Goal: Task Accomplishment & Management: Manage account settings

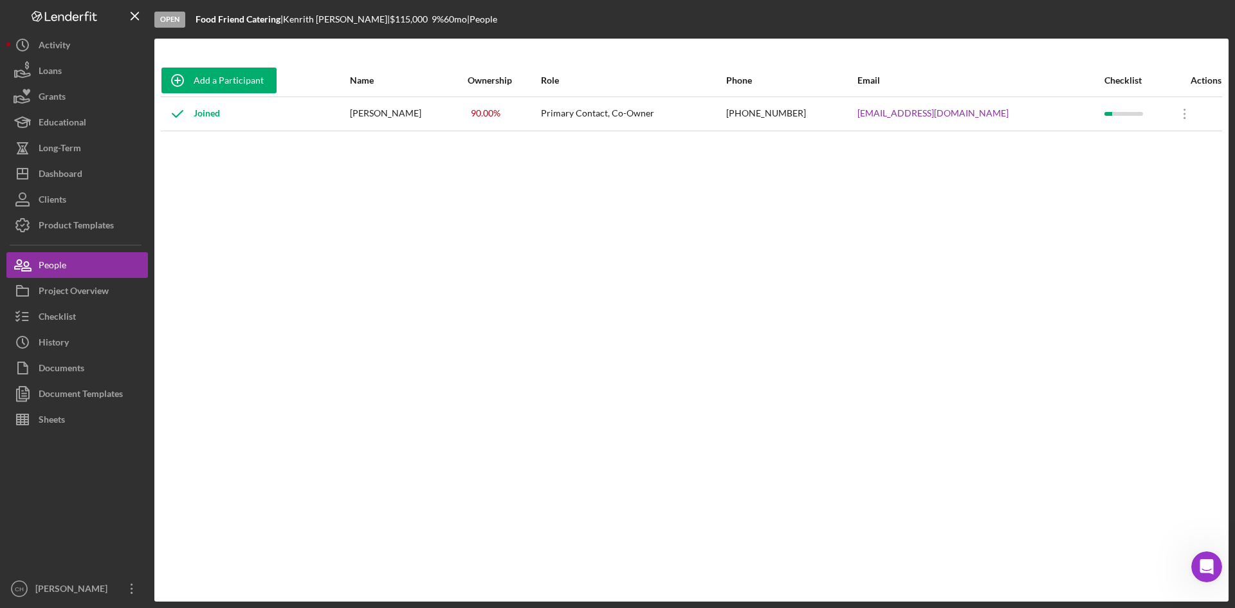
click at [762, 346] on div "Add a Participant Name Ownership Role Phone Email Checklist Actions Joined [PER…" at bounding box center [691, 319] width 1074 height 511
click at [87, 294] on div "Project Overview" at bounding box center [74, 292] width 70 height 29
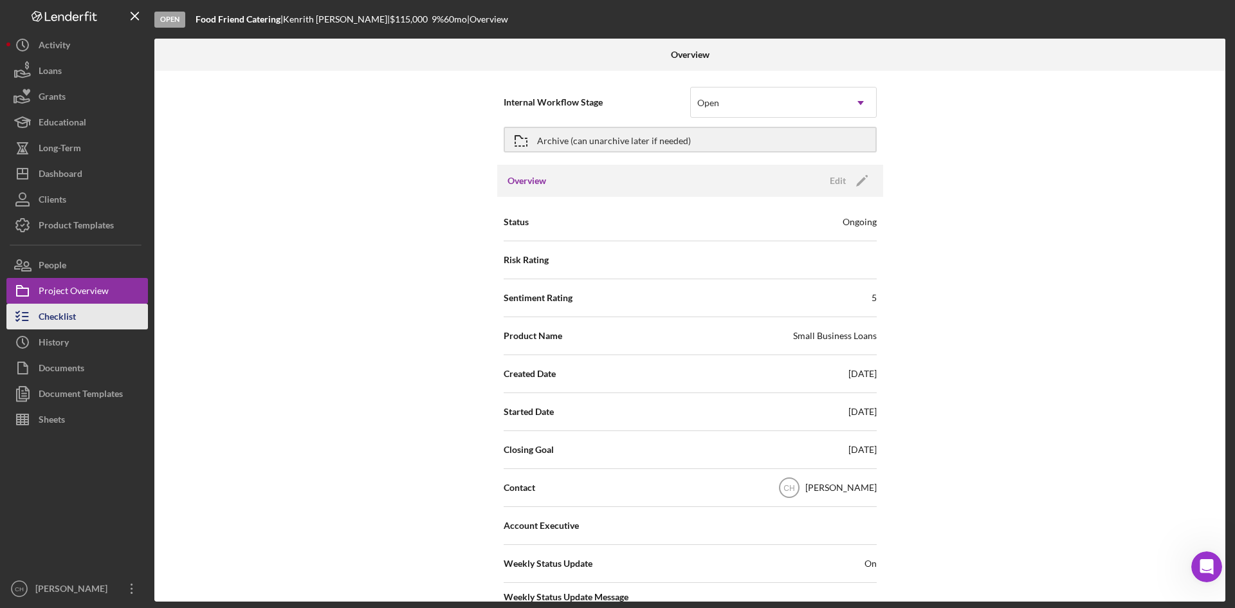
click at [86, 316] on button "Checklist" at bounding box center [77, 317] width 142 height 26
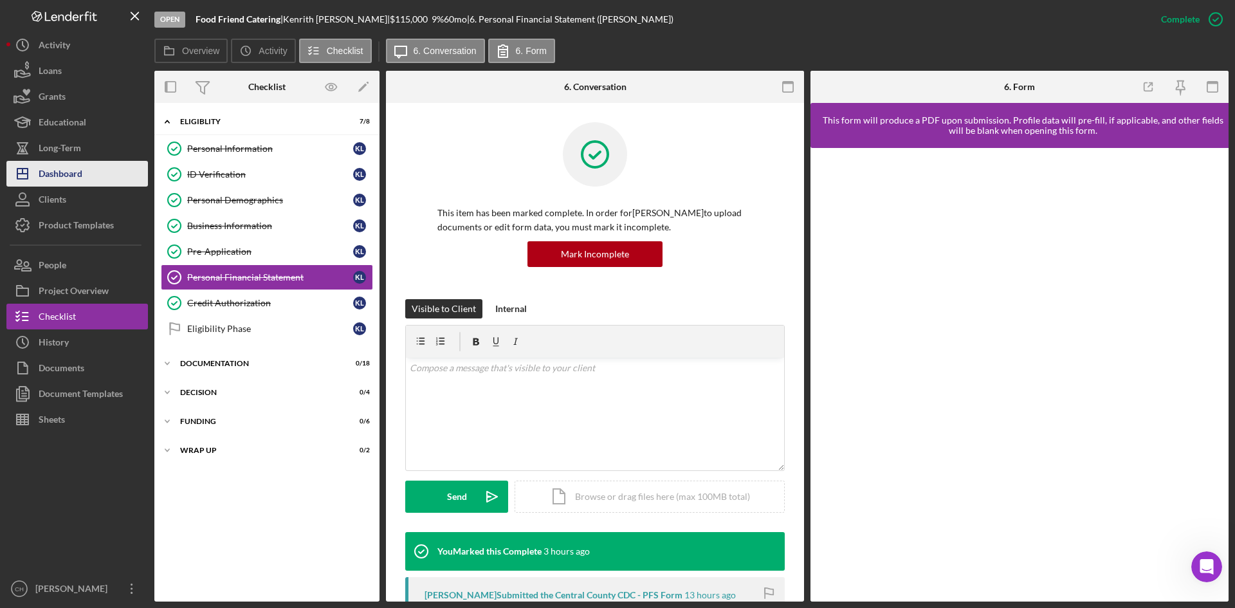
click at [71, 174] on div "Dashboard" at bounding box center [61, 175] width 44 height 29
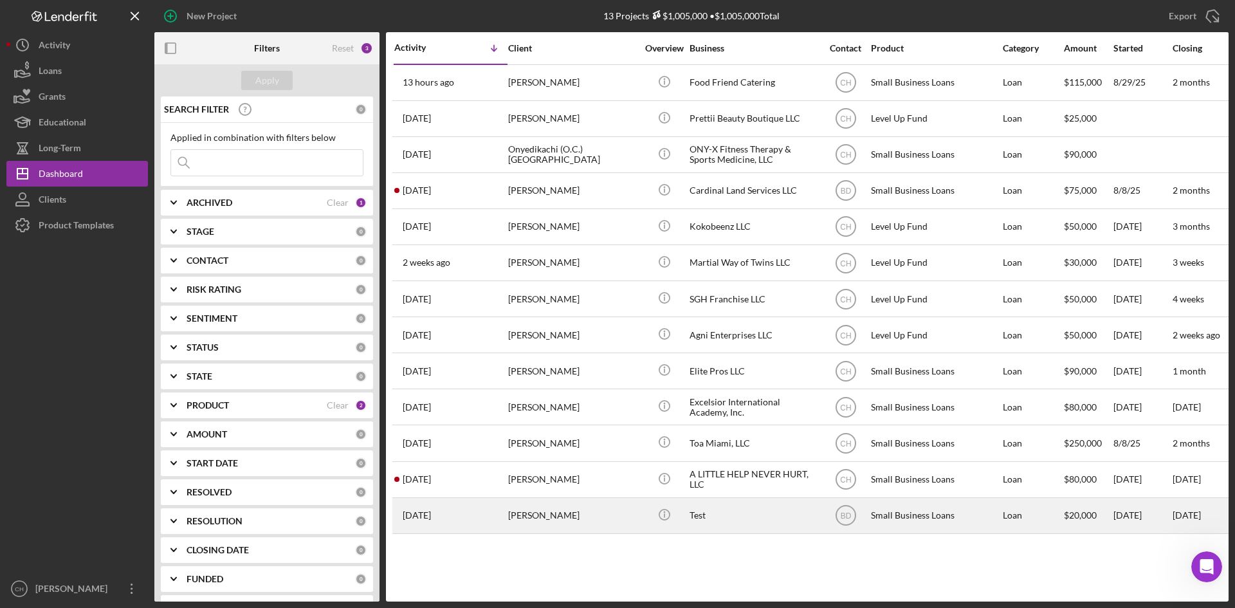
click at [452, 524] on div "[DATE] [PERSON_NAME]" at bounding box center [450, 516] width 113 height 34
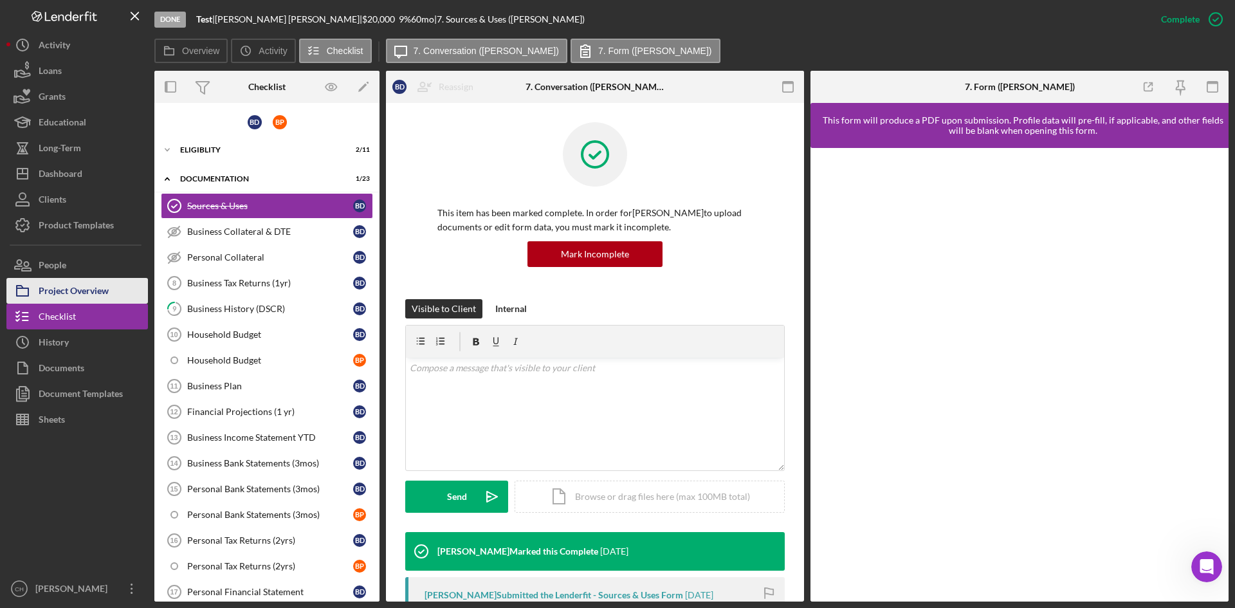
click at [95, 288] on div "Project Overview" at bounding box center [74, 292] width 70 height 29
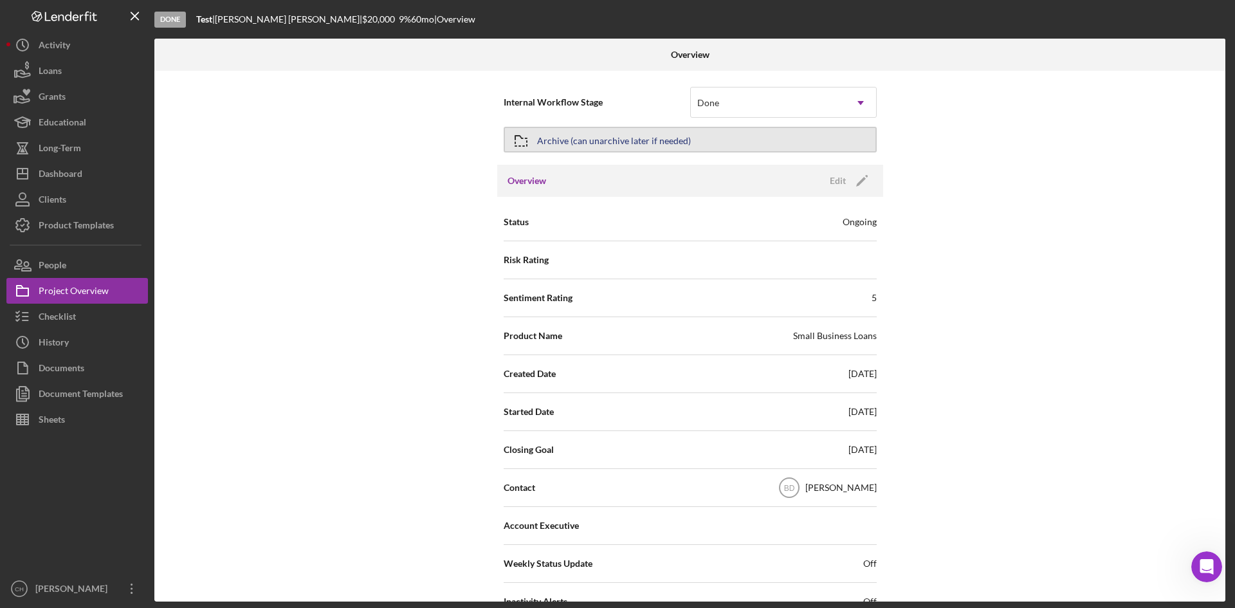
click at [612, 138] on div "Archive (can unarchive later if needed)" at bounding box center [614, 139] width 154 height 23
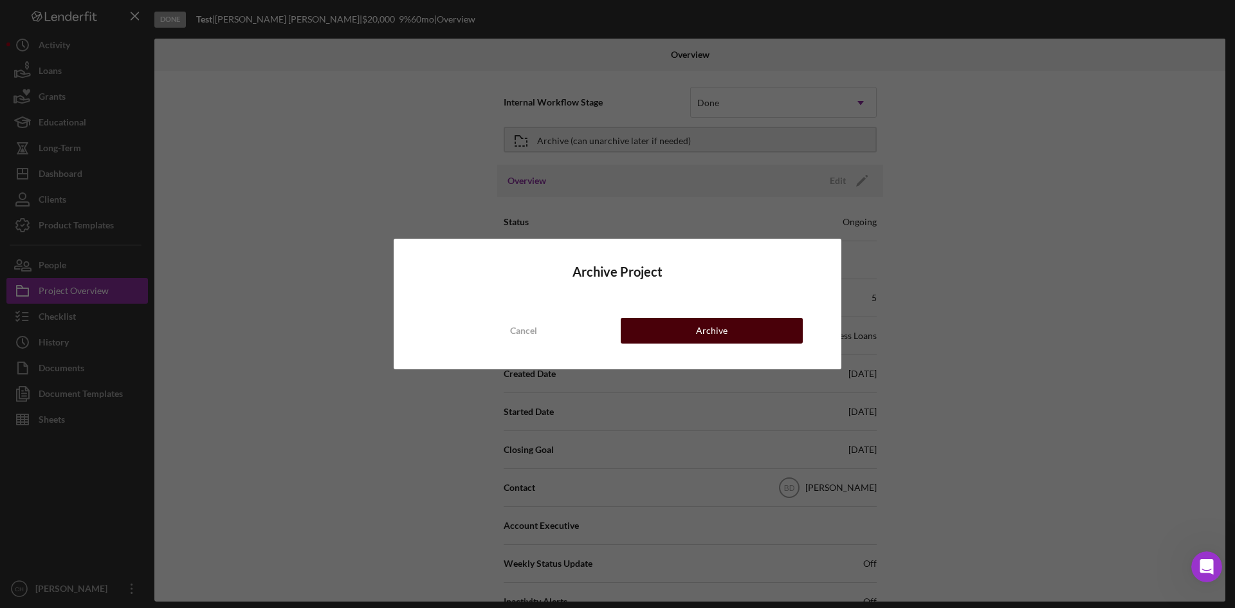
click at [697, 328] on div "Archive" at bounding box center [712, 331] width 32 height 26
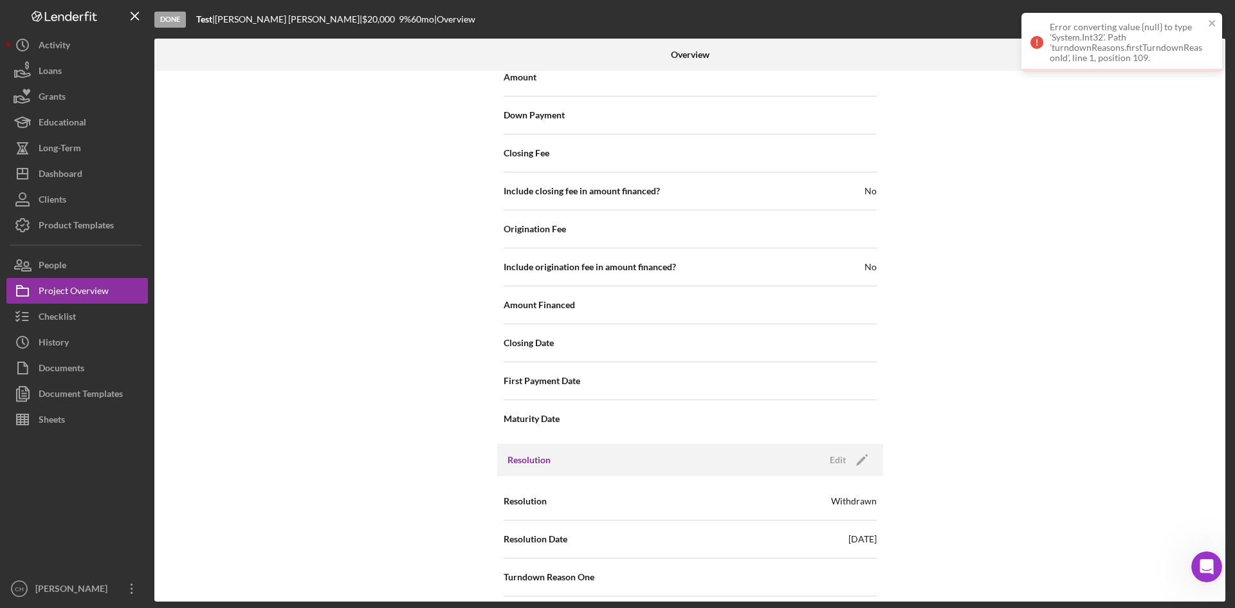
scroll to position [1272, 0]
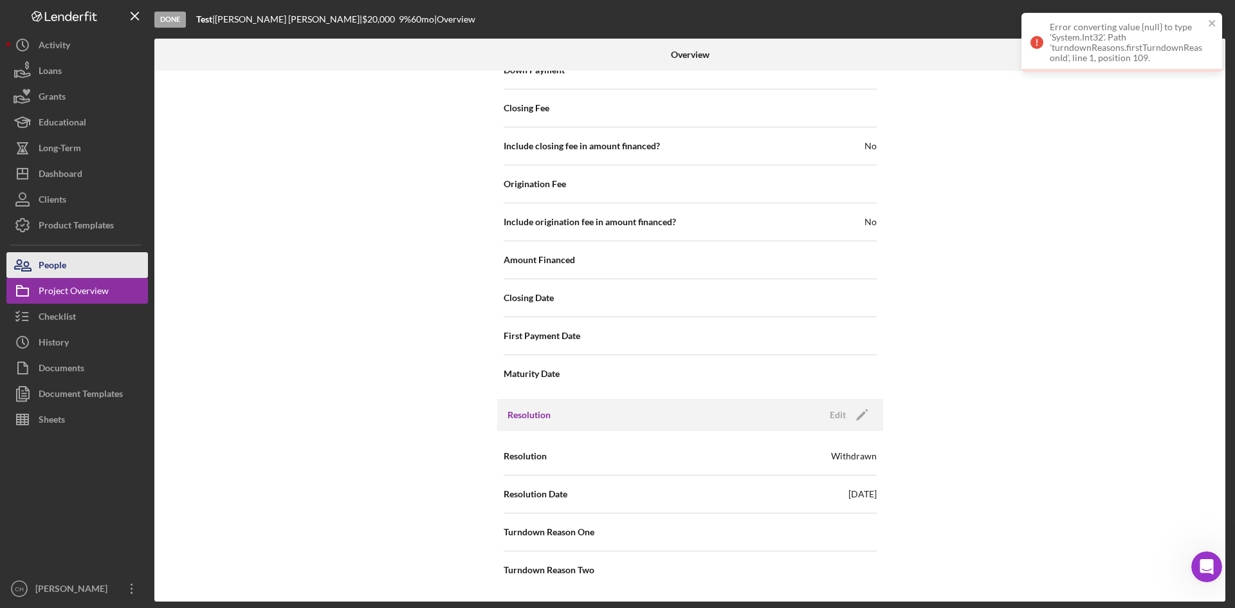
click at [65, 275] on div "People" at bounding box center [53, 266] width 28 height 29
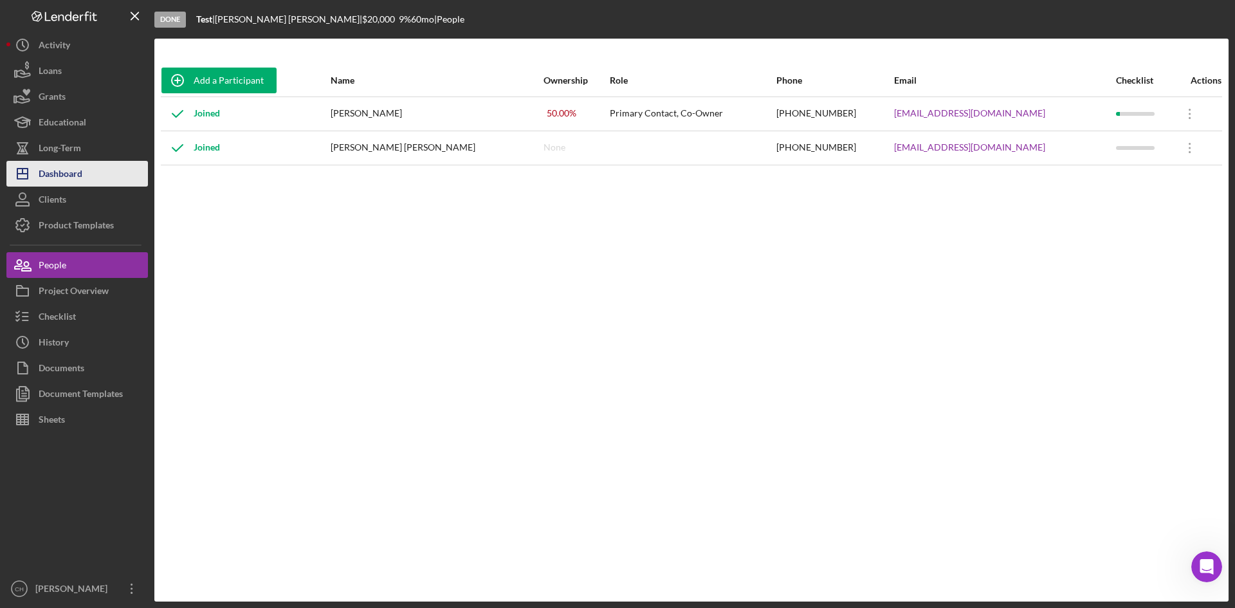
click at [97, 178] on button "Icon/Dashboard Dashboard" at bounding box center [77, 174] width 142 height 26
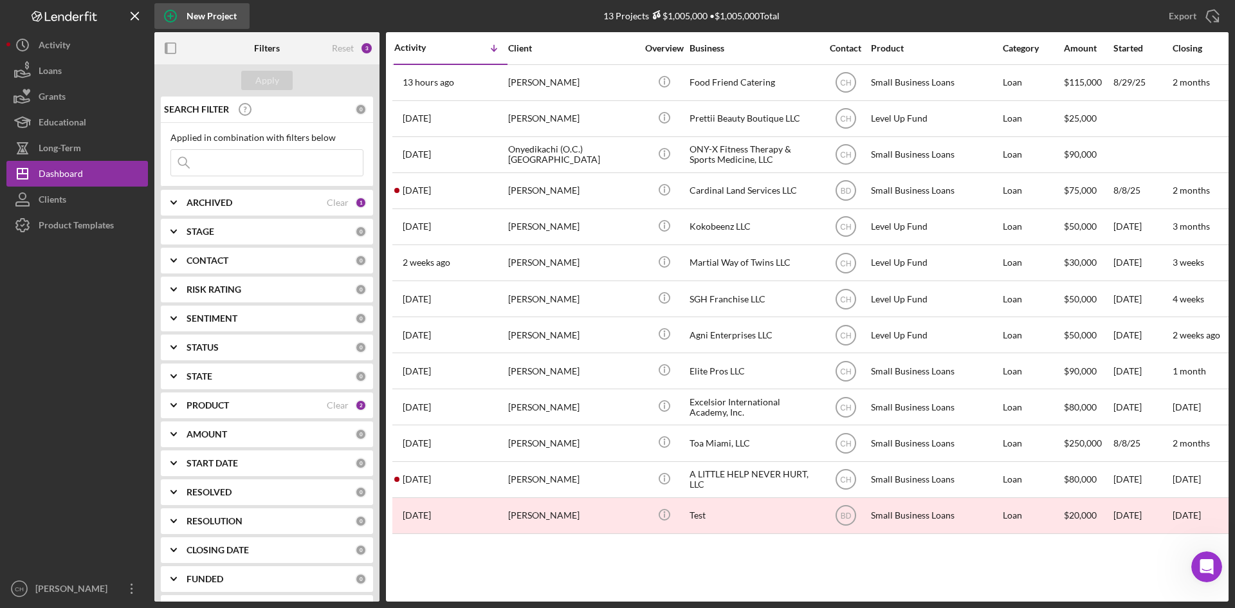
click at [192, 14] on div "New Project" at bounding box center [212, 16] width 50 height 26
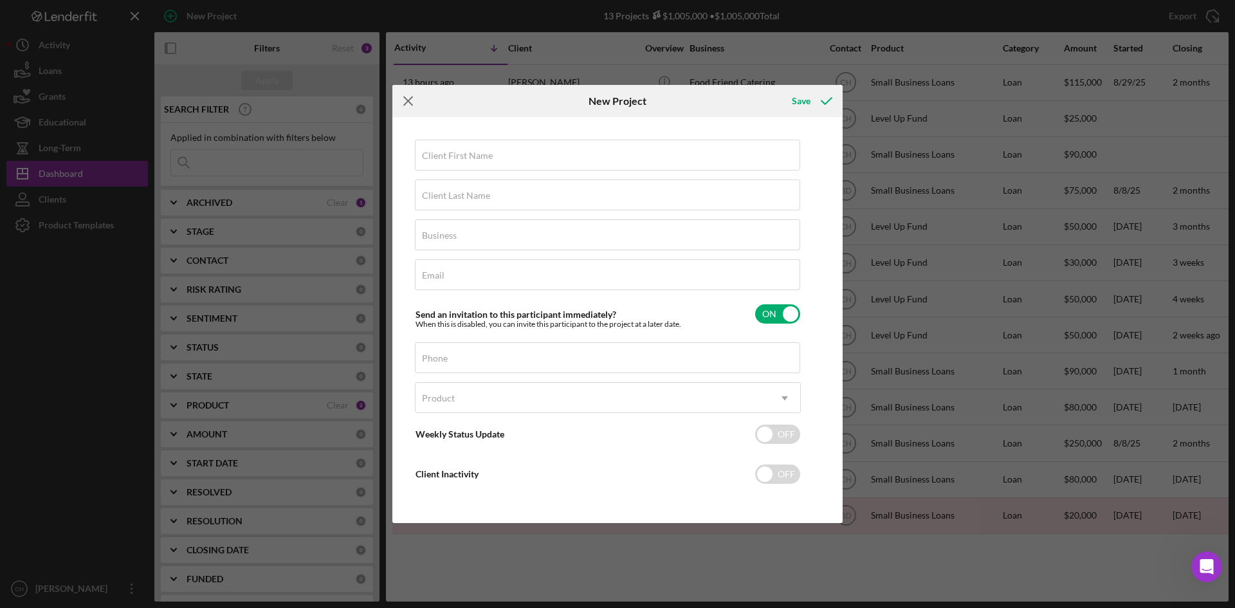
click at [414, 97] on icon "Icon/Menu Close" at bounding box center [408, 101] width 32 height 32
